Goal: Task Accomplishment & Management: Manage account settings

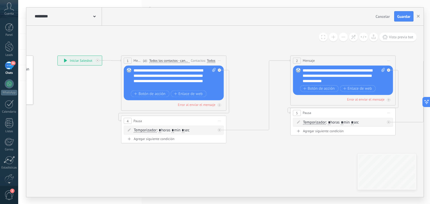
click at [8, 68] on div "36" at bounding box center [9, 66] width 9 height 8
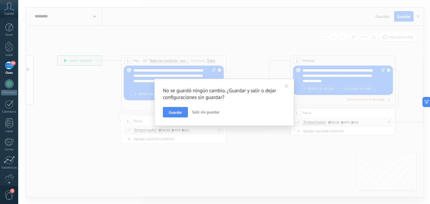
click at [215, 113] on span "Salir sin guardar" at bounding box center [205, 112] width 27 height 5
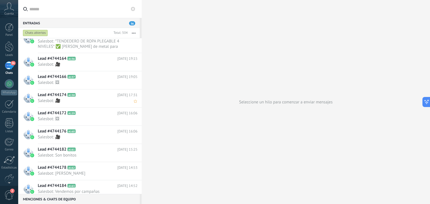
scroll to position [1172, 0]
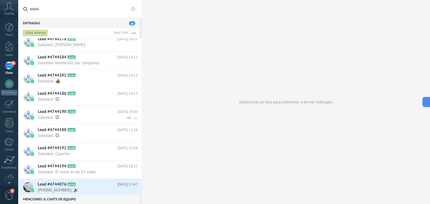
click at [72, 110] on span "A166" at bounding box center [71, 112] width 8 height 4
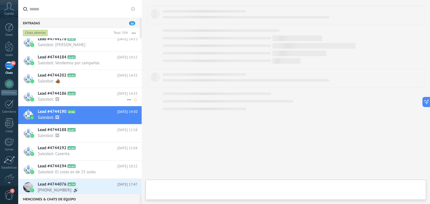
click at [71, 94] on span "A165" at bounding box center [71, 94] width 8 height 4
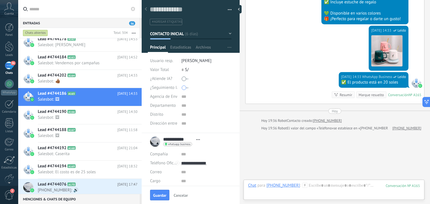
scroll to position [133, 0]
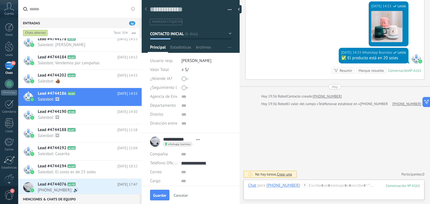
click at [162, 196] on span "Guardar" at bounding box center [159, 196] width 13 height 4
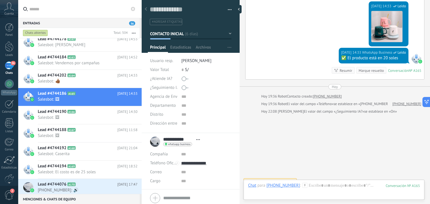
scroll to position [140, 0]
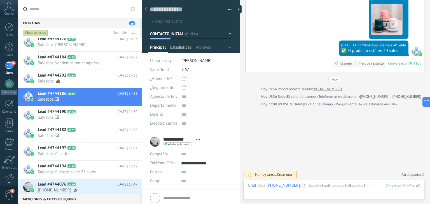
click at [186, 45] on span "Estadísticas" at bounding box center [180, 49] width 21 height 8
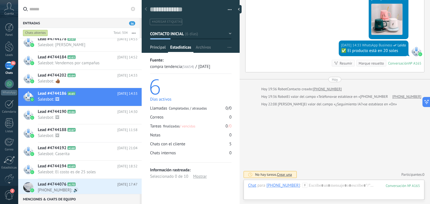
click at [159, 46] on span "Principal" at bounding box center [158, 49] width 16 height 8
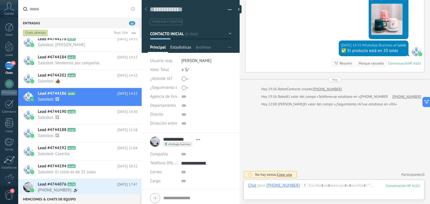
click at [187, 46] on span "Estadísticas" at bounding box center [180, 49] width 21 height 8
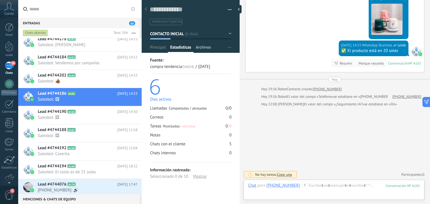
click at [198, 46] on span "Archivos" at bounding box center [203, 49] width 15 height 8
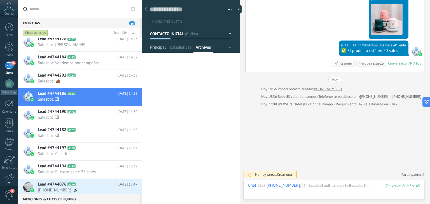
drag, startPoint x: 187, startPoint y: 47, endPoint x: 167, endPoint y: 48, distance: 19.9
click at [185, 48] on span "Estadísticas" at bounding box center [180, 49] width 21 height 8
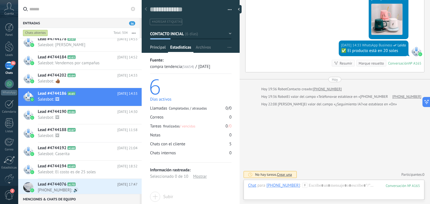
click at [159, 48] on span "Principal" at bounding box center [158, 49] width 16 height 8
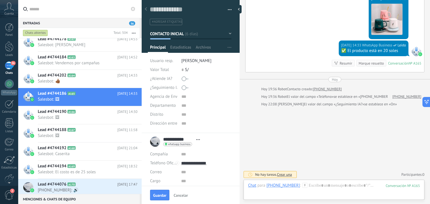
drag, startPoint x: 160, startPoint y: 195, endPoint x: 162, endPoint y: 191, distance: 4.6
click at [160, 195] on span "Guardar" at bounding box center [159, 196] width 13 height 4
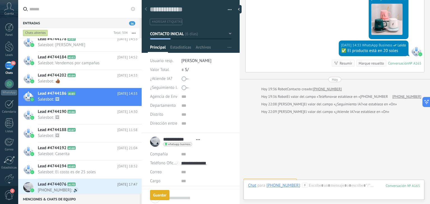
scroll to position [148, 0]
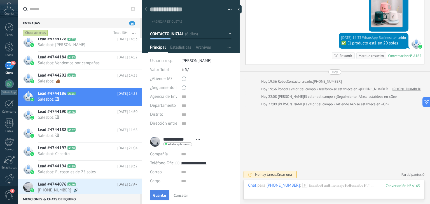
click at [167, 194] on button "Guardar" at bounding box center [159, 195] width 19 height 11
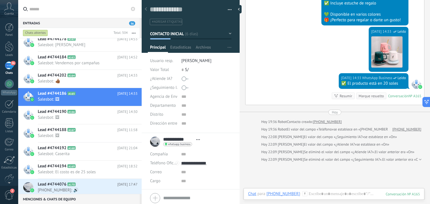
scroll to position [107, 0]
